Goal: Find specific page/section: Find specific page/section

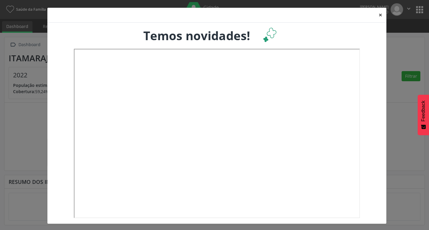
click at [375, 15] on button "×" at bounding box center [380, 15] width 12 height 15
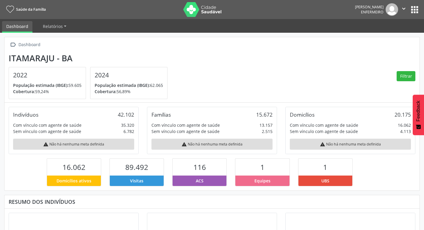
click at [405, 10] on icon "" at bounding box center [404, 8] width 7 height 7
click at [415, 12] on button "apps" at bounding box center [415, 9] width 10 height 10
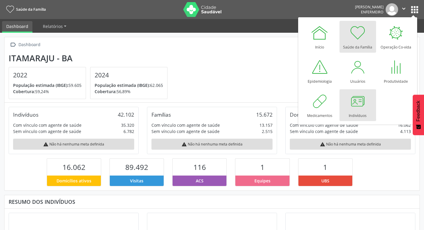
click at [359, 102] on div at bounding box center [358, 101] width 18 height 18
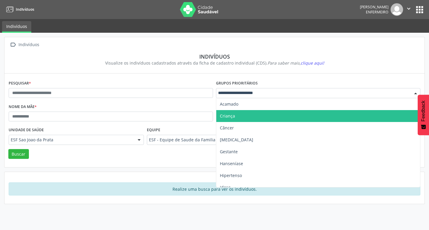
scroll to position [18, 0]
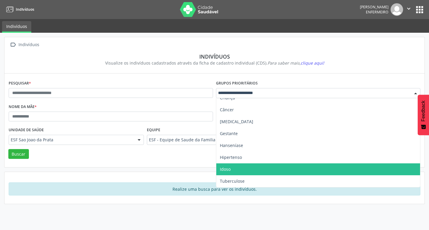
click at [240, 171] on span "Idoso" at bounding box center [318, 169] width 204 height 12
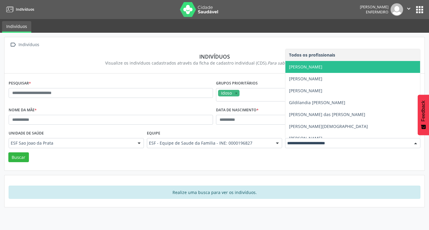
click at [325, 71] on span "[PERSON_NAME]" at bounding box center [352, 67] width 135 height 12
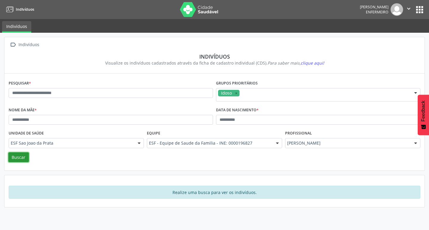
click at [18, 160] on button "Buscar" at bounding box center [18, 157] width 21 height 10
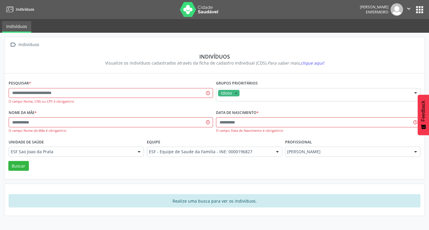
click at [17, 28] on link "Indivíduos" at bounding box center [16, 27] width 29 height 12
click at [180, 10] on img at bounding box center [199, 9] width 39 height 15
